Goal: Task Accomplishment & Management: Manage account settings

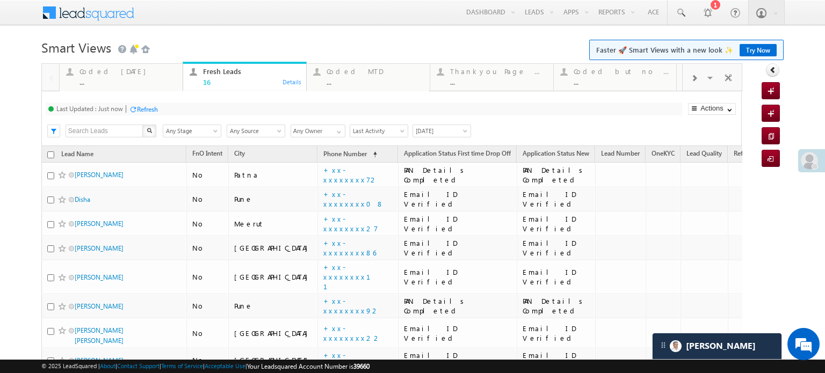
click at [155, 107] on div "Refresh" at bounding box center [147, 109] width 21 height 8
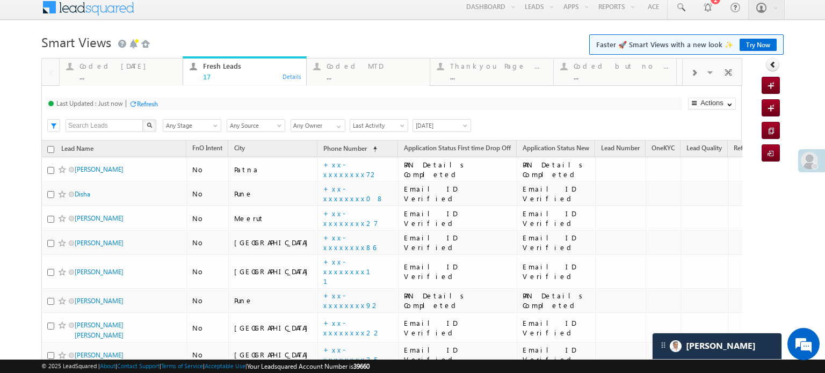
scroll to position [2, 0]
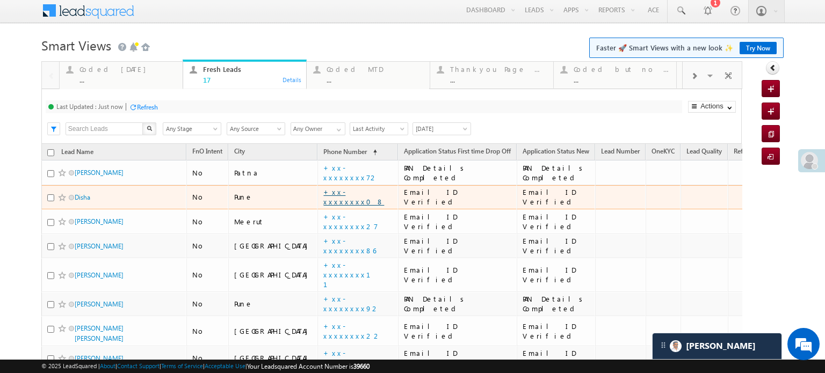
click at [323, 197] on link "+xx-xxxxxxxx08" at bounding box center [353, 196] width 61 height 19
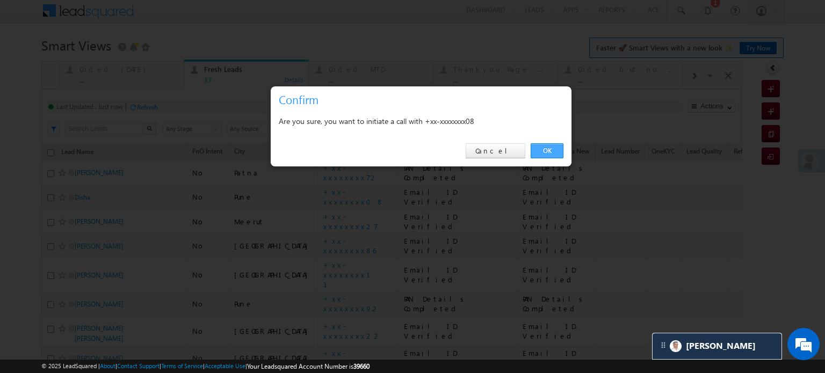
click at [553, 157] on link "OK" at bounding box center [547, 150] width 33 height 15
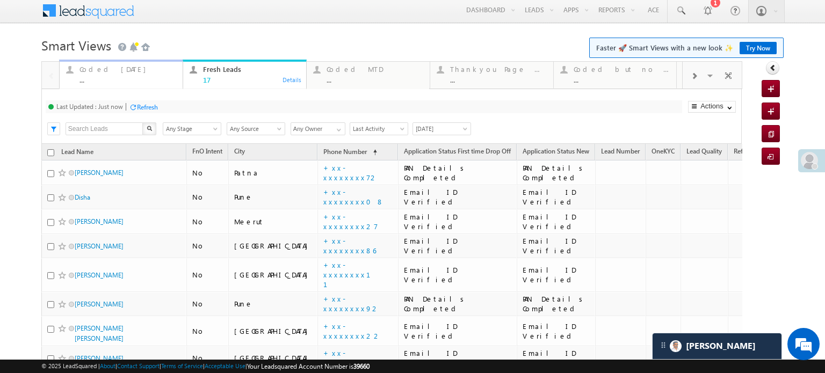
click at [105, 75] on div "Coded Today ..." at bounding box center [127, 73] width 97 height 21
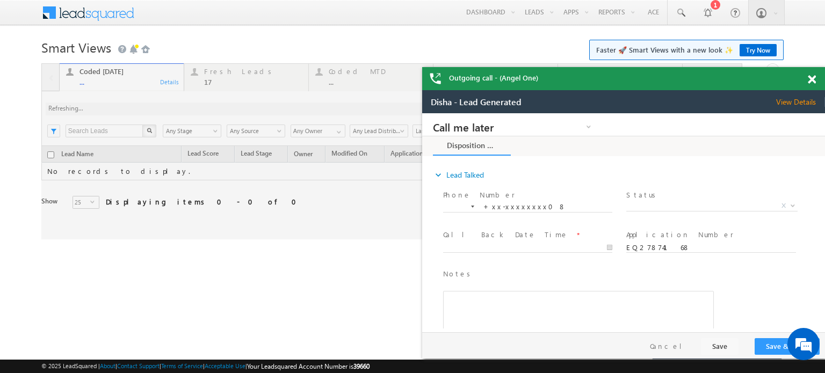
scroll to position [0, 0]
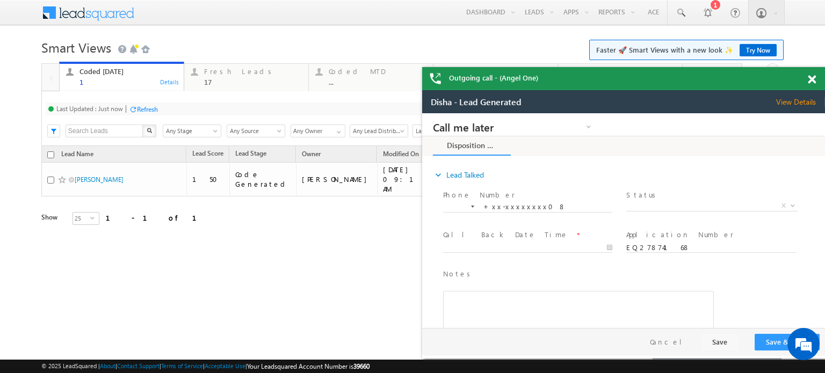
click at [809, 83] on span at bounding box center [812, 79] width 8 height 9
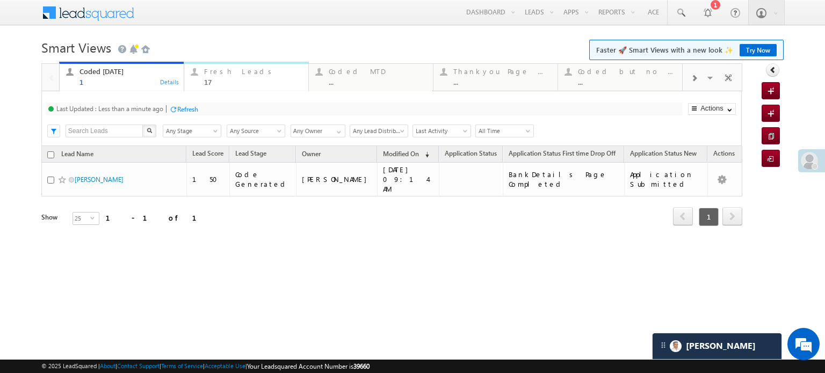
click at [231, 78] on div "17" at bounding box center [253, 82] width 98 height 8
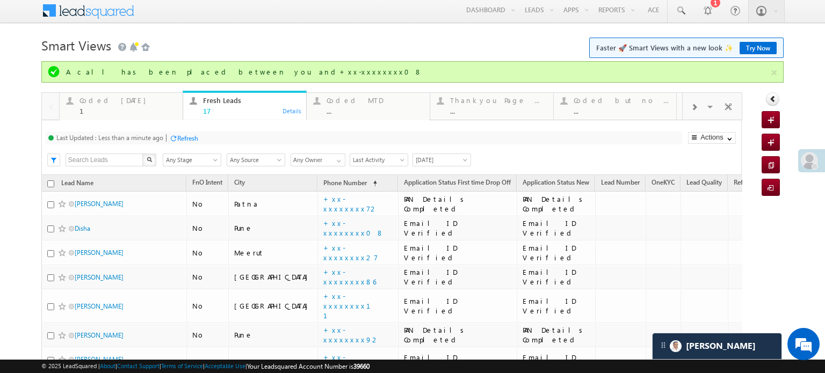
click at [196, 128] on div "Last Updated : Less than a minute ago Refresh Refreshing... Search X Lead Stage…" at bounding box center [391, 147] width 700 height 55
click at [197, 135] on div "Refresh" at bounding box center [187, 138] width 21 height 8
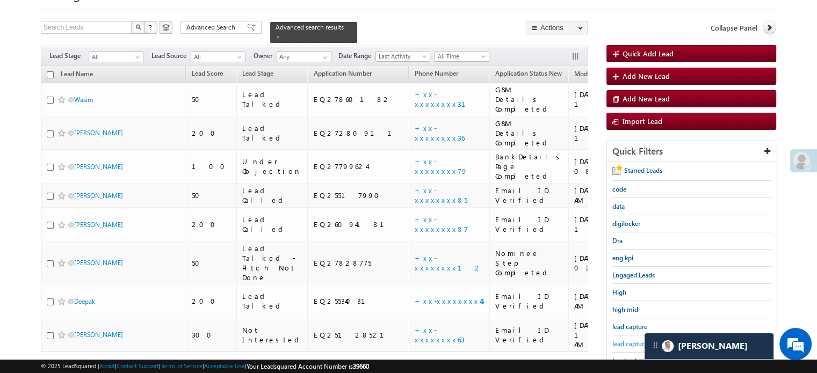
click at [619, 341] on span "lead capture new" at bounding box center [636, 344] width 48 height 8
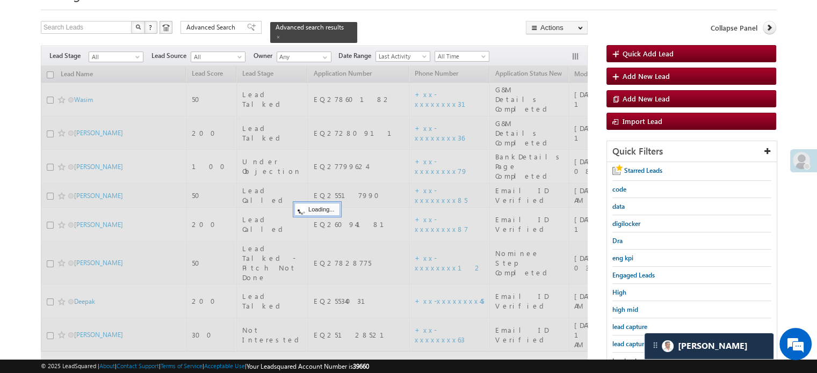
click at [619, 341] on span "lead capture new" at bounding box center [636, 344] width 48 height 8
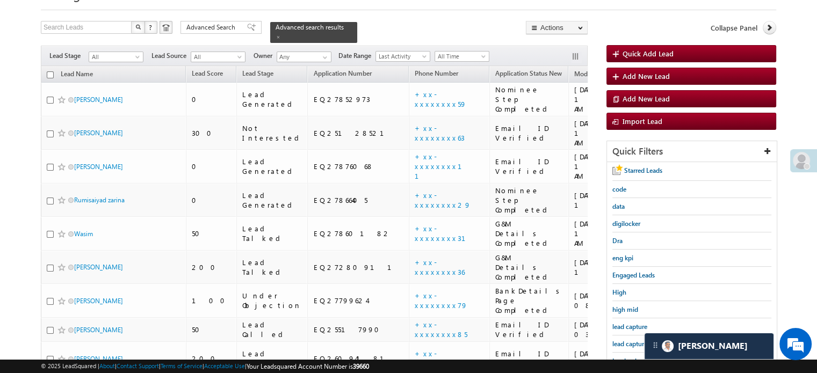
click at [619, 341] on span "lead capture new" at bounding box center [636, 344] width 48 height 8
click at [630, 342] on span "lead capture new" at bounding box center [636, 344] width 48 height 8
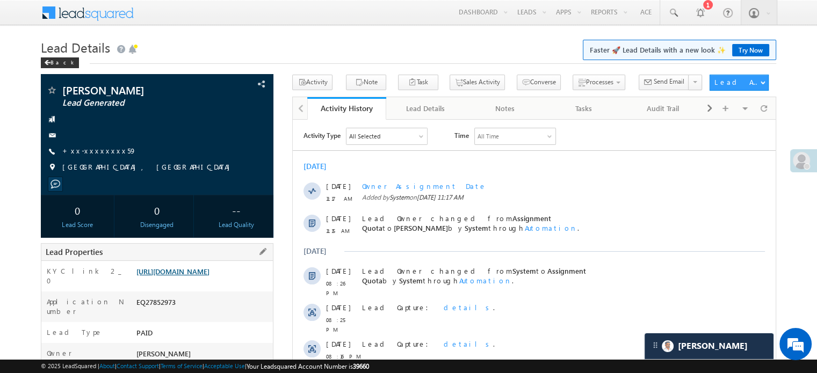
click at [209, 276] on link "https://angelbroking1-pk3em7sa.customui-test.leadsquared.com?leadId=71f158d5-77…" at bounding box center [172, 271] width 73 height 9
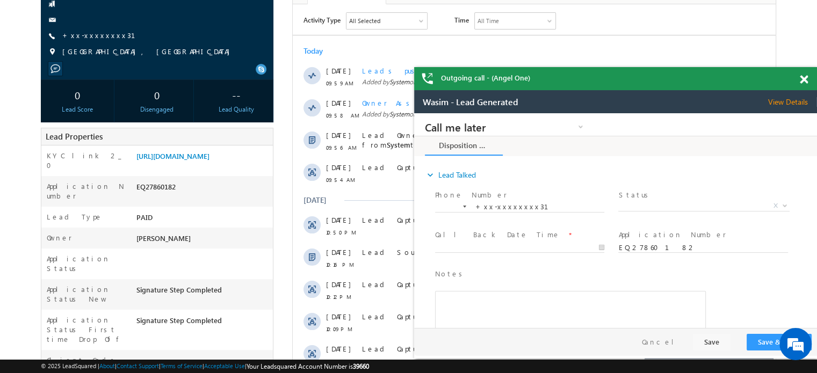
scroll to position [28, 0]
